Goal: Information Seeking & Learning: Learn about a topic

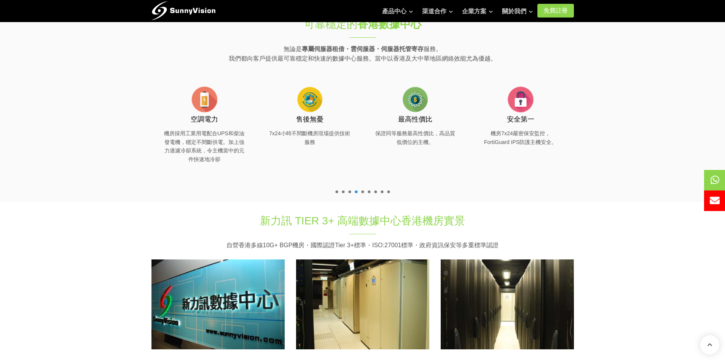
scroll to position [342, 0]
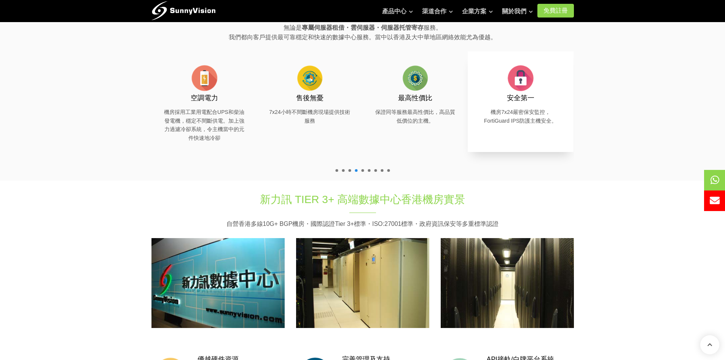
click at [515, 110] on p "機房7x24嚴密保安監控，FortiGuard IPS防護主機安全。" at bounding box center [520, 116] width 83 height 17
click at [493, 124] on p "機房7x24嚴密保安監控，FortiGuard IPS防護主機安全。" at bounding box center [520, 116] width 83 height 17
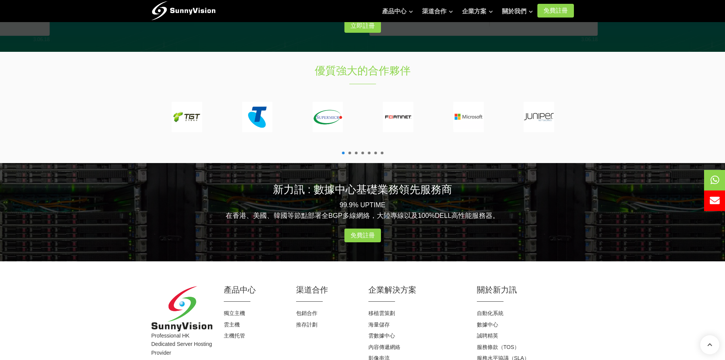
scroll to position [908, 0]
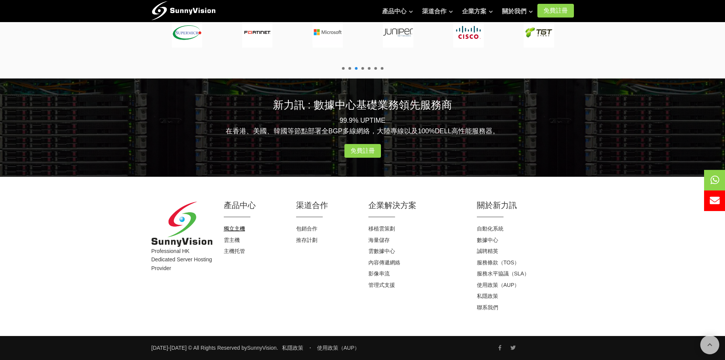
click at [233, 228] on link "獨立主機" at bounding box center [234, 228] width 21 height 6
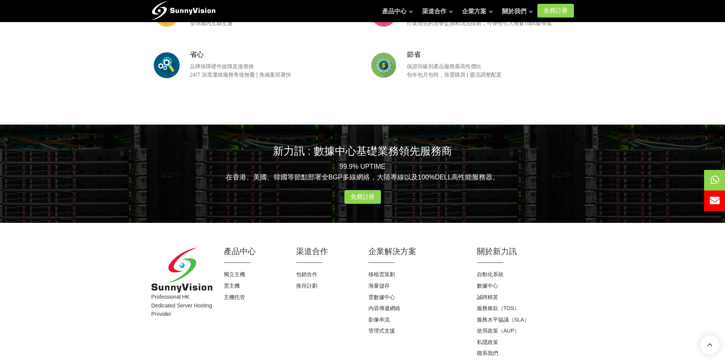
scroll to position [956, 0]
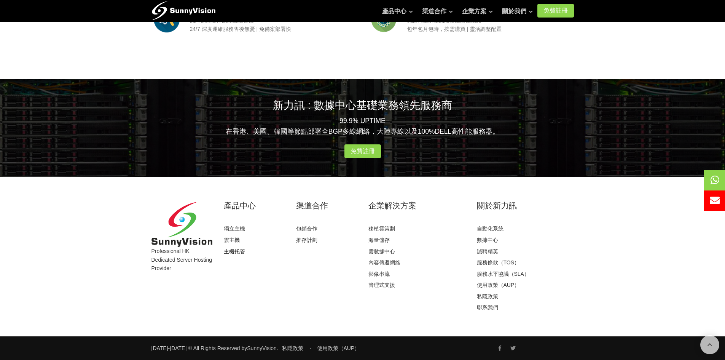
click at [231, 251] on link "主機托管" at bounding box center [234, 251] width 21 height 6
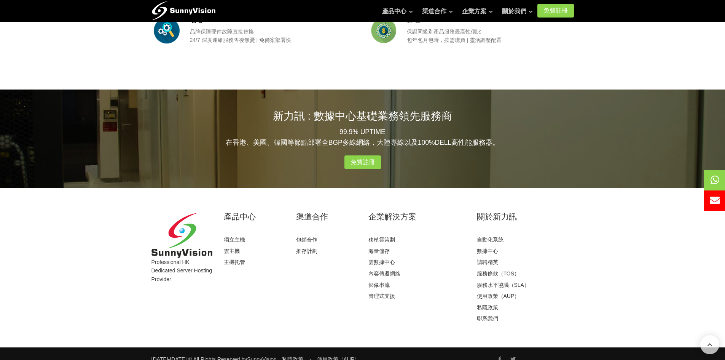
scroll to position [734, 0]
